Goal: Find specific page/section: Find specific page/section

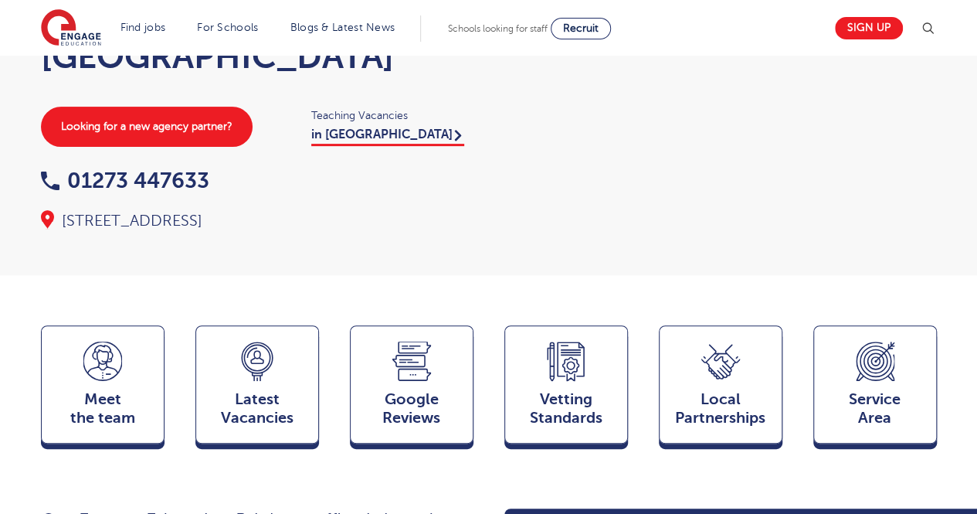
scroll to position [185, 0]
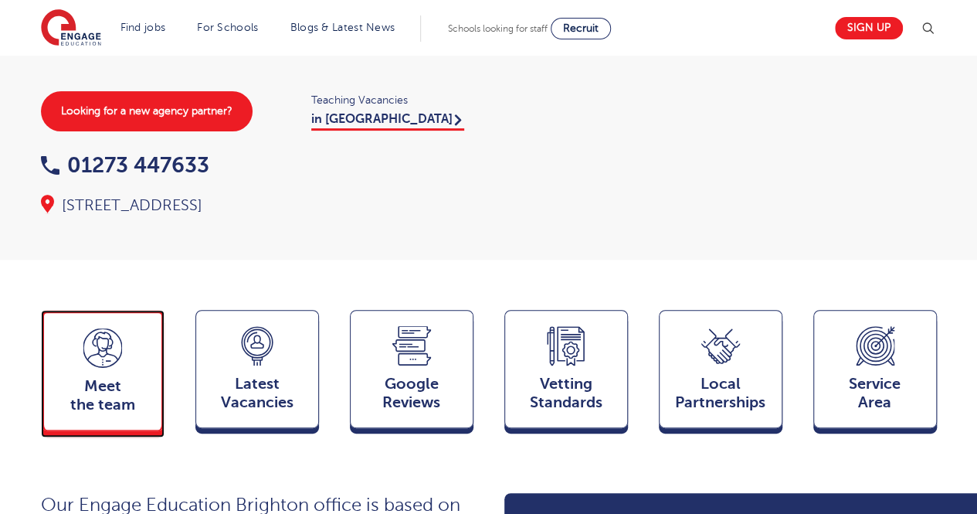
click at [93, 338] on div "Meet the team Team" at bounding box center [103, 370] width 124 height 121
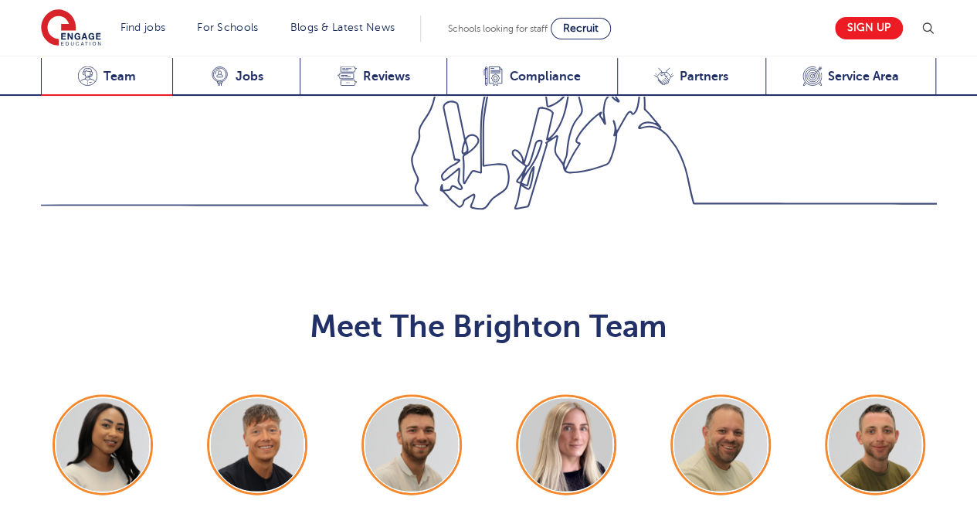
scroll to position [1561, 0]
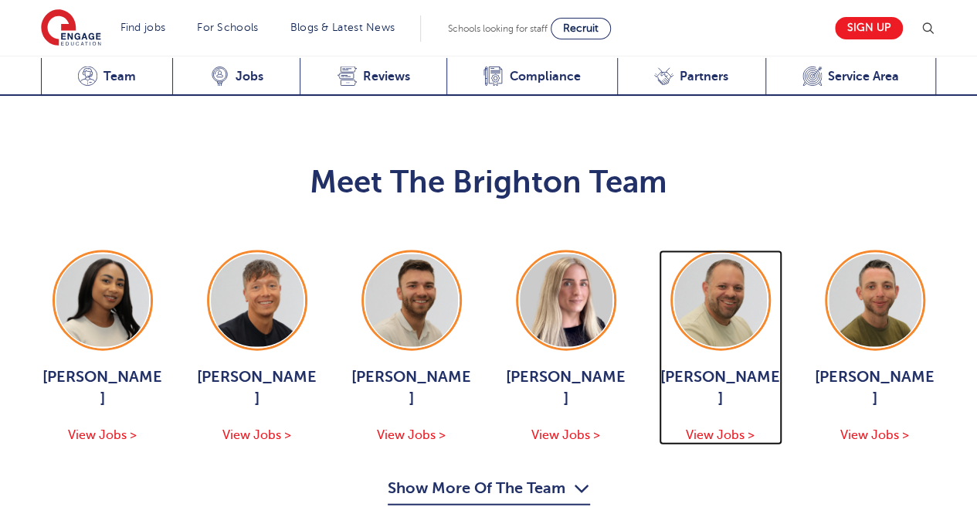
click at [714, 428] on span "View Jobs >" at bounding box center [720, 435] width 69 height 14
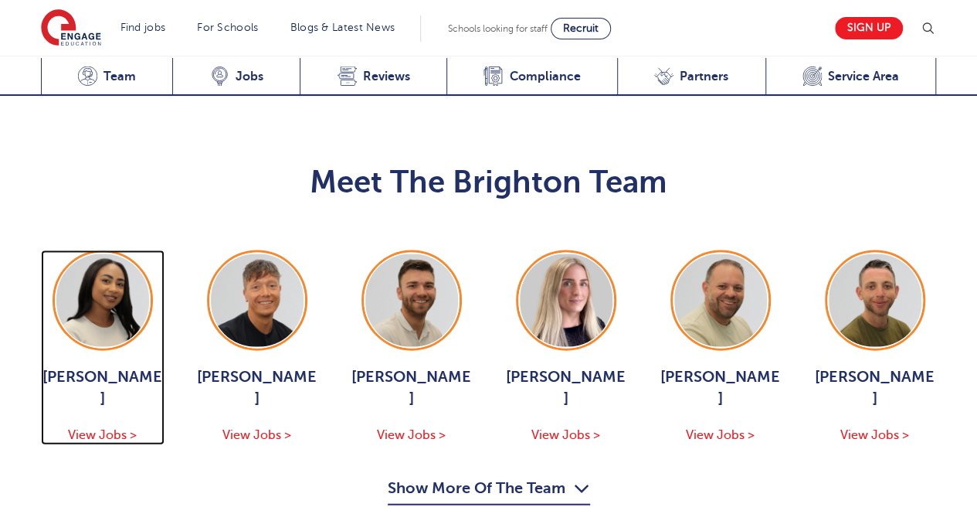
click at [102, 366] on span "[PERSON_NAME]" at bounding box center [103, 387] width 124 height 43
